Goal: Use online tool/utility: Use online tool/utility

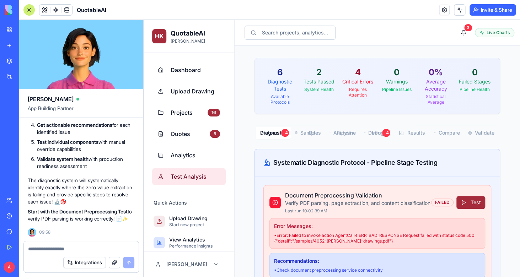
scroll to position [31498, 0]
click at [201, 153] on span "Analytics" at bounding box center [195, 155] width 49 height 9
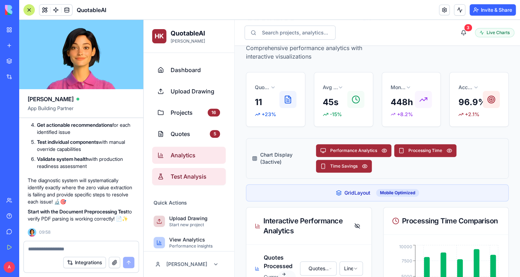
click at [197, 180] on span "Test Analysis" at bounding box center [195, 176] width 49 height 9
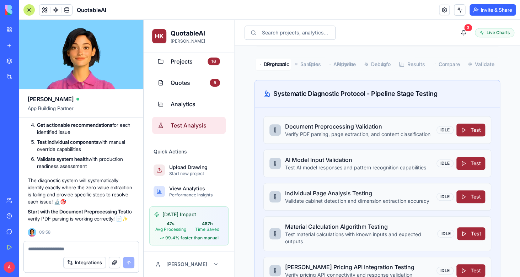
scroll to position [125, 0]
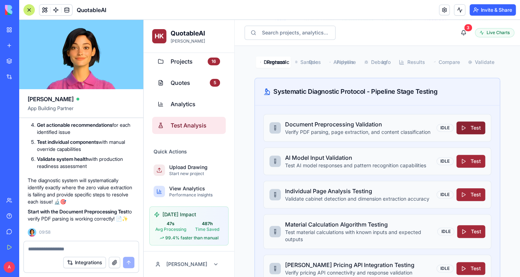
click at [477, 131] on button "Test" at bounding box center [470, 128] width 29 height 13
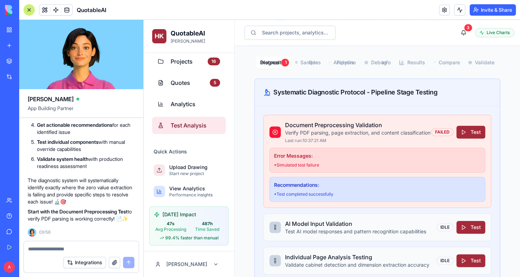
click at [96, 253] on div "Integrations" at bounding box center [81, 263] width 115 height 20
click at [106, 248] on textarea at bounding box center [81, 249] width 106 height 7
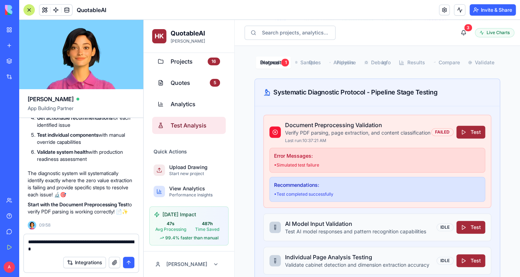
type textarea "**********"
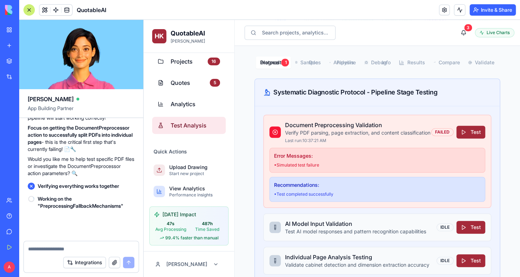
scroll to position [32476, 0]
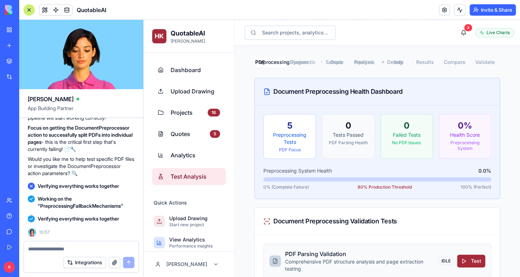
click at [60, 251] on textarea at bounding box center [81, 249] width 106 height 7
click at [62, 251] on textarea at bounding box center [81, 249] width 106 height 7
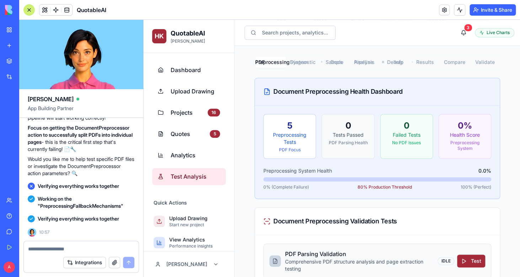
click at [67, 249] on textarea at bounding box center [81, 249] width 106 height 7
click at [107, 246] on textarea at bounding box center [81, 249] width 106 height 7
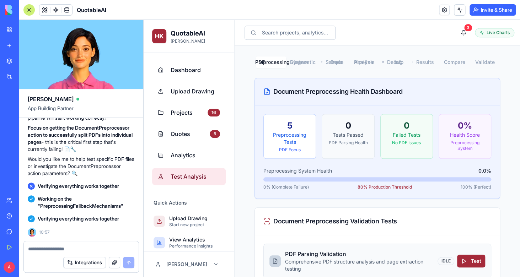
paste textarea "**********"
type textarea "**********"
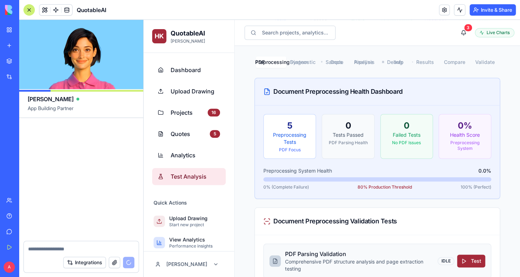
scroll to position [35195, 0]
